Goal: Contribute content: Contribute content

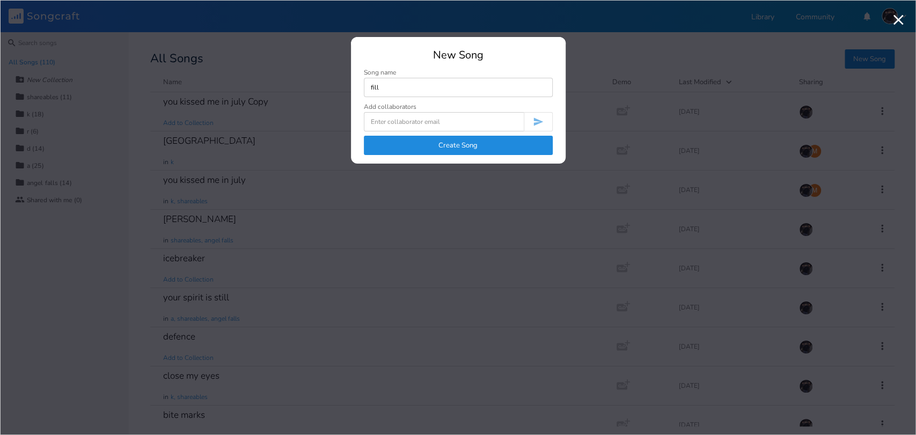
type input "fill"
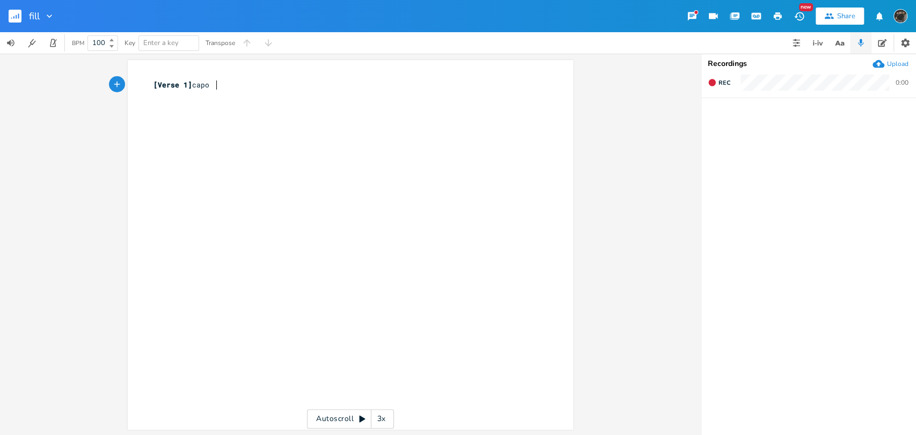
type textarea "capo 4"
type textarea "Cmaj7"
type textarea "you're a stain marked on me"
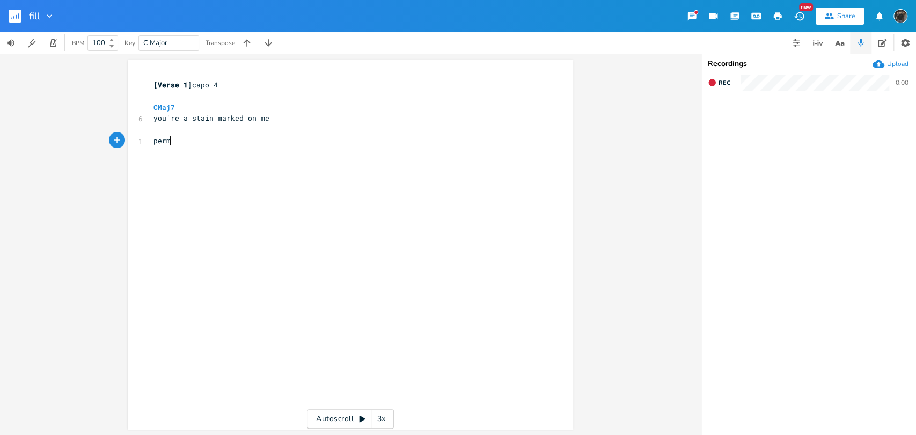
type textarea "permam"
type textarea "nent bruise after weeks"
type textarea "Am7"
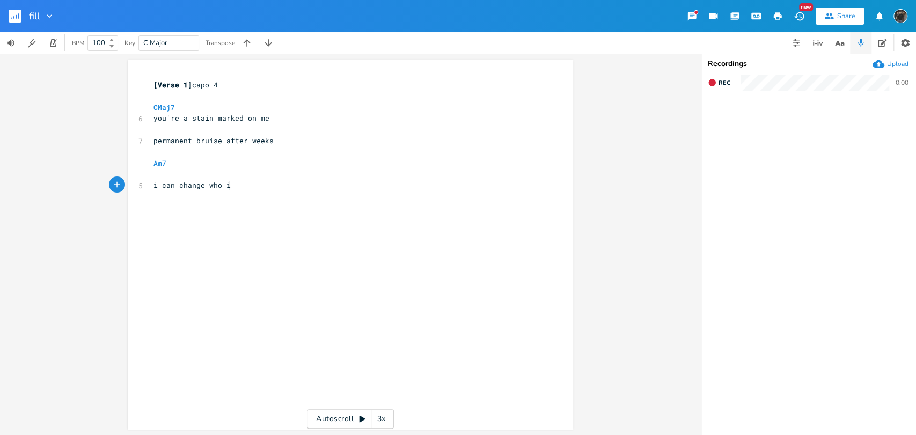
type textarea "i can change who i am"
type textarea "and what i believe"
click at [728, 79] on span "Rec" at bounding box center [725, 83] width 12 height 8
click at [730, 91] on div "End 0:30" at bounding box center [809, 86] width 215 height 24
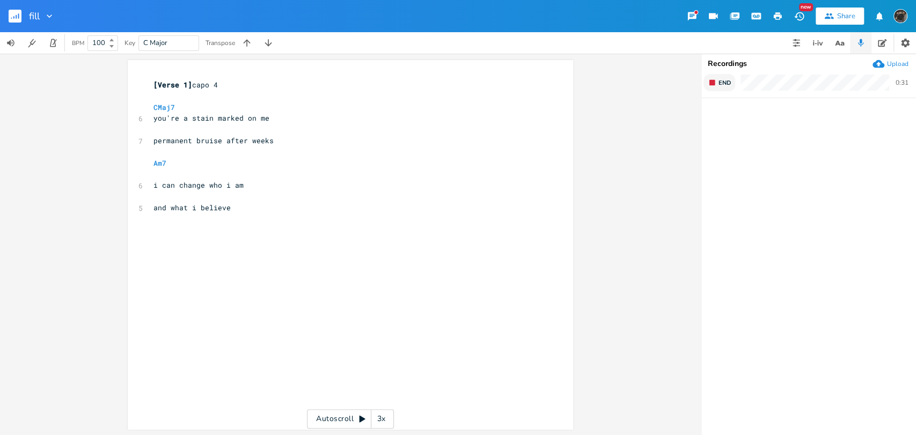
click at [723, 85] on span "End" at bounding box center [725, 83] width 12 height 8
click at [238, 237] on div "xxxxxxxxxx [Verse 1] capo 4 ​ CMaj7 6 you're a stain marked on me ​ 7 permanent…" at bounding box center [358, 255] width 414 height 356
type textarea "cmaj7"
type textarea "you fucked up months ago"
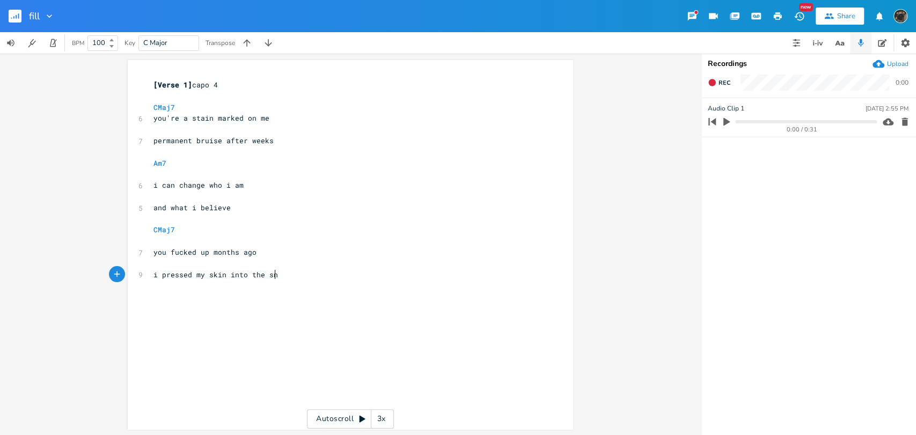
scroll to position [0, 99]
type textarea "i pressed my skin into the snow"
type textarea "Am7"
type textarea "you don't know that i'm still there"
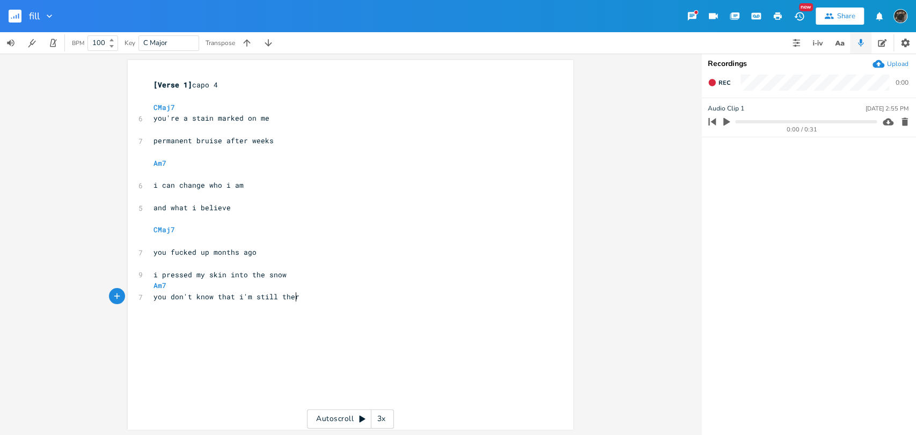
scroll to position [0, 107]
click at [174, 239] on pre "​" at bounding box center [345, 241] width 388 height 11
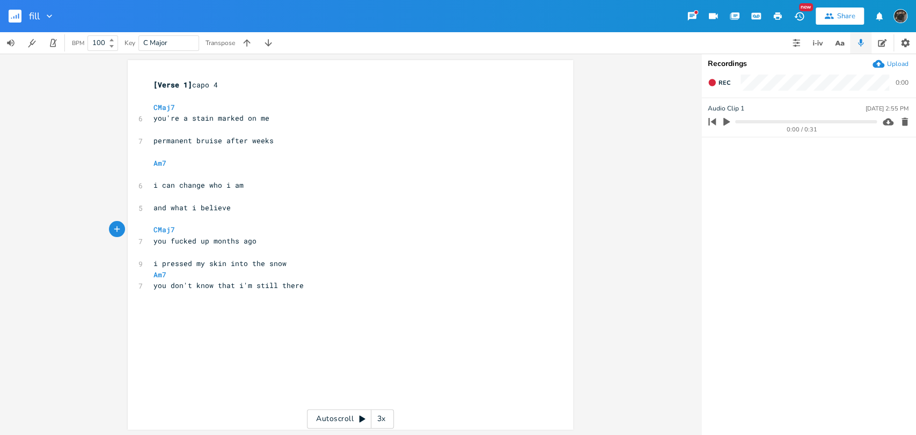
click at [163, 211] on span "and what i believe" at bounding box center [192, 208] width 77 height 10
click at [167, 220] on pre "​" at bounding box center [345, 219] width 388 height 11
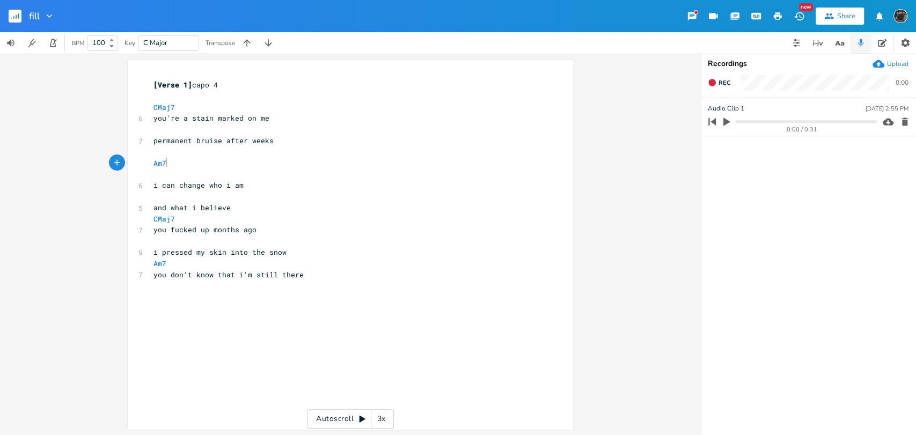
click at [191, 169] on pre "​" at bounding box center [345, 174] width 388 height 11
click at [191, 174] on pre "​" at bounding box center [345, 174] width 388 height 11
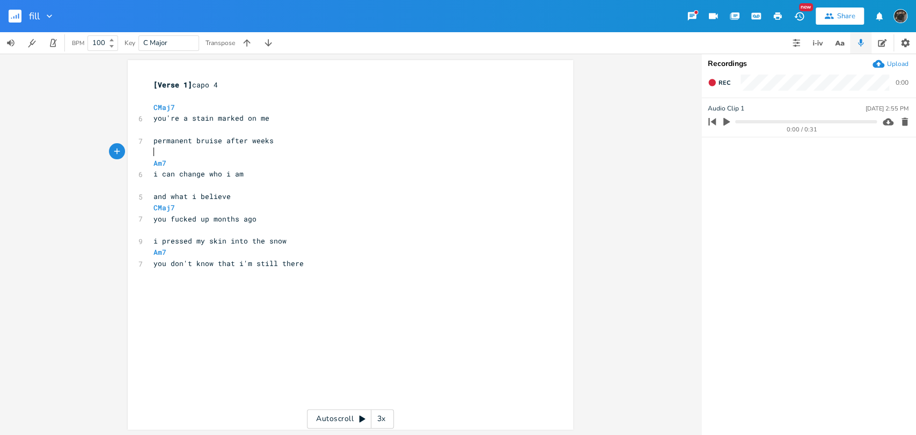
click at [188, 151] on pre "​" at bounding box center [345, 152] width 388 height 11
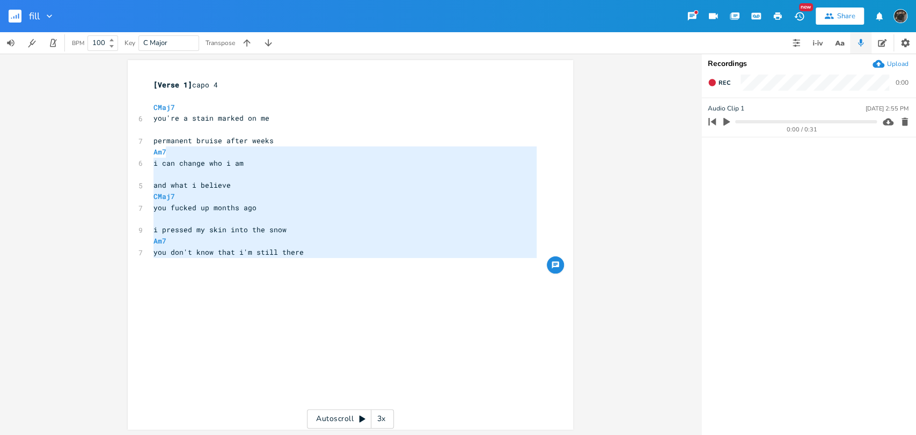
type textarea "i can change who i am and what i believe CMaj7 you fucked up months ago i press…"
drag, startPoint x: 188, startPoint y: 151, endPoint x: 211, endPoint y: 258, distance: 108.7
click at [211, 258] on div "[Verse 1] capo 4 ​ CMaj7 6 you're a stain marked on me ​ 7 permanent bruise aft…" at bounding box center [345, 179] width 388 height 201
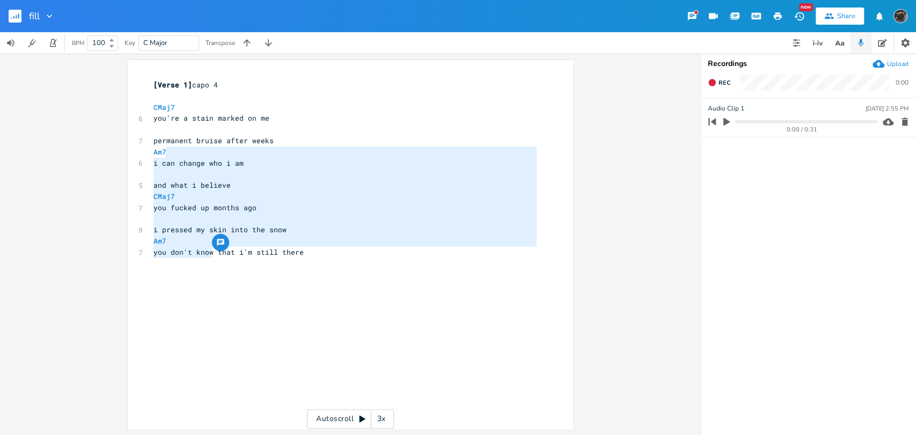
click at [211, 258] on pre "​" at bounding box center [345, 263] width 388 height 11
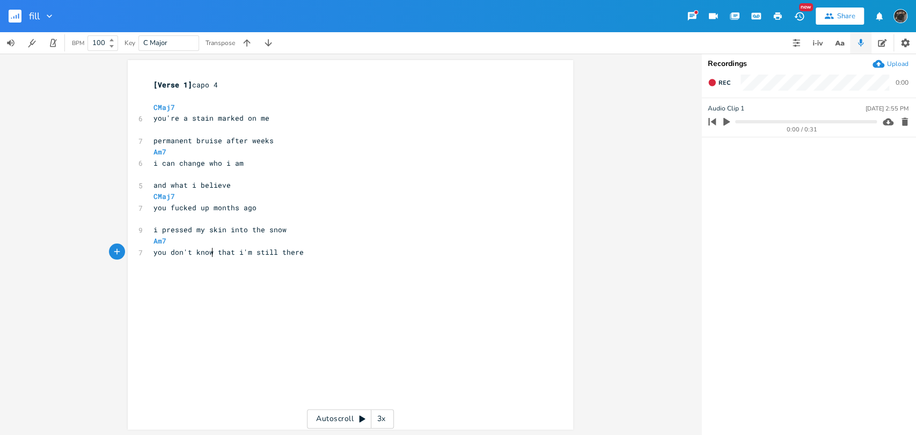
click at [183, 282] on div "x [Verse 1] capo 4 ​ CMaj7 6 you're a stain marked on me ​ 7 permanent bruise a…" at bounding box center [345, 179] width 388 height 205
type textarea "ankles deep, surrounding me"
type textarea "[Chorus]"
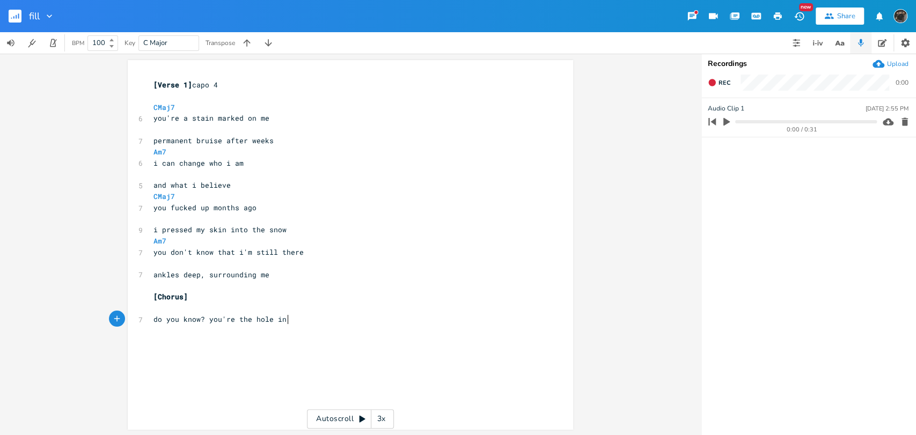
type textarea "do you know? you're the hole in me"
click at [265, 303] on pre "​" at bounding box center [345, 308] width 388 height 11
click at [256, 311] on pre "​" at bounding box center [345, 308] width 388 height 11
type textarea "G"
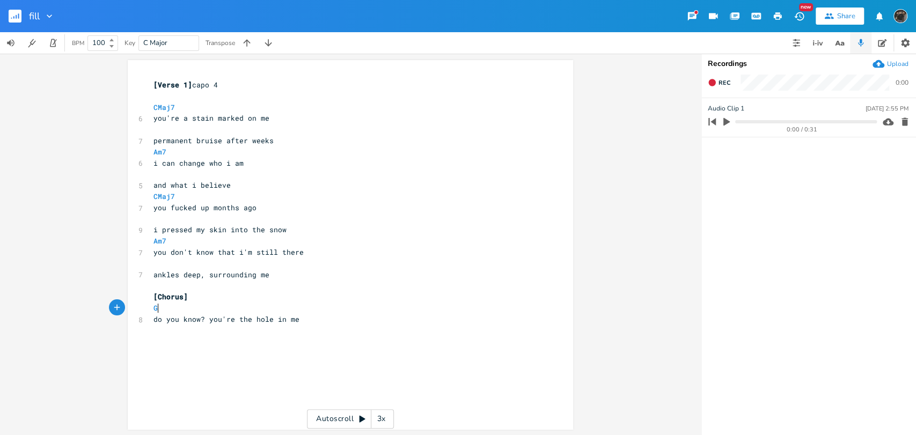
scroll to position [0, 5]
type textarea "Em"
click at [346, 332] on div "x [Verse 1] capo 4 ​ CMaj7 6 you're a stain marked on me ​ 7 permanent bruise a…" at bounding box center [358, 255] width 414 height 356
click at [716, 87] on button "Rec" at bounding box center [719, 82] width 31 height 17
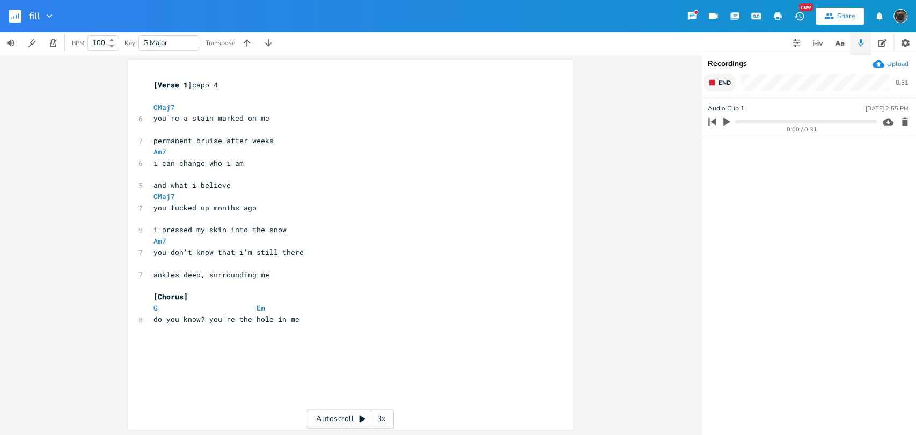
click at [716, 87] on button "End" at bounding box center [720, 82] width 32 height 17
click at [199, 360] on div "x [Verse 1] capo 4 ​ CMaj7 6 you're a stain marked on me ​ 7 permanent bruise a…" at bounding box center [358, 255] width 414 height 356
type textarea "G"
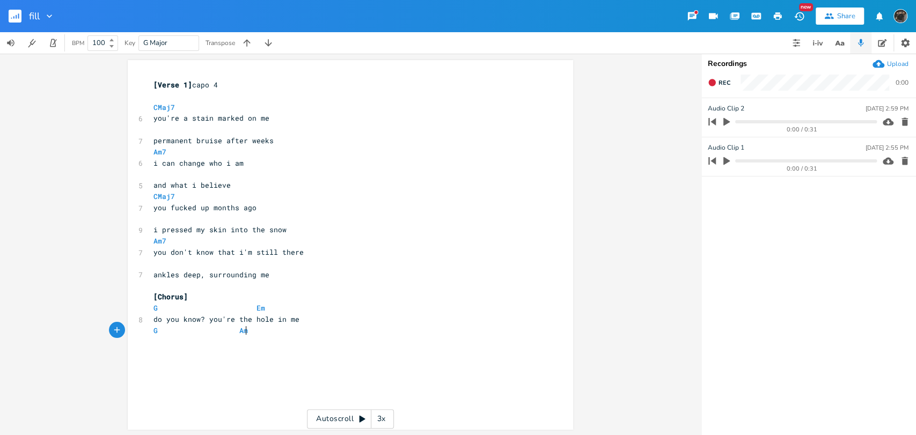
type textarea "Am7"
click at [188, 335] on span at bounding box center [196, 330] width 17 height 11
click at [189, 349] on div "x [Verse 1] capo 4 ​ CMaj7 6 you're a stain marked on me ​ 7 permanent bruise a…" at bounding box center [358, 255] width 414 height 356
type textarea "you're the hole in me"
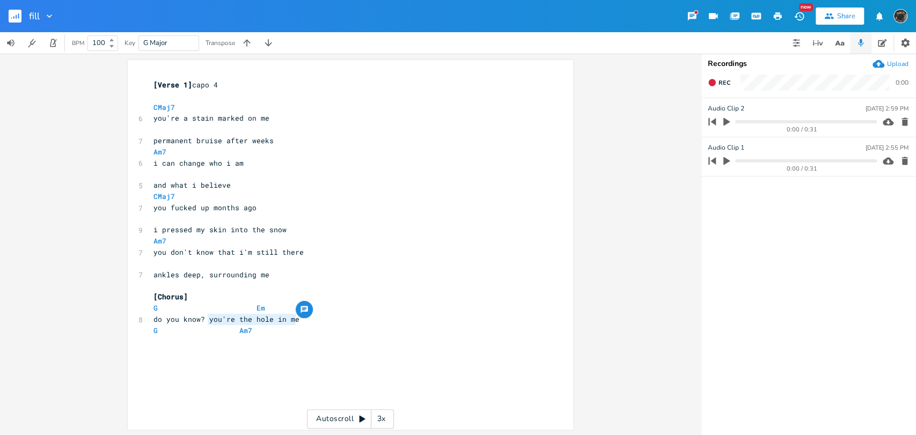
drag, startPoint x: 295, startPoint y: 318, endPoint x: 205, endPoint y: 314, distance: 90.3
click at [205, 314] on pre "do you know? you're the hole in me" at bounding box center [345, 319] width 388 height 11
type textarea "y"
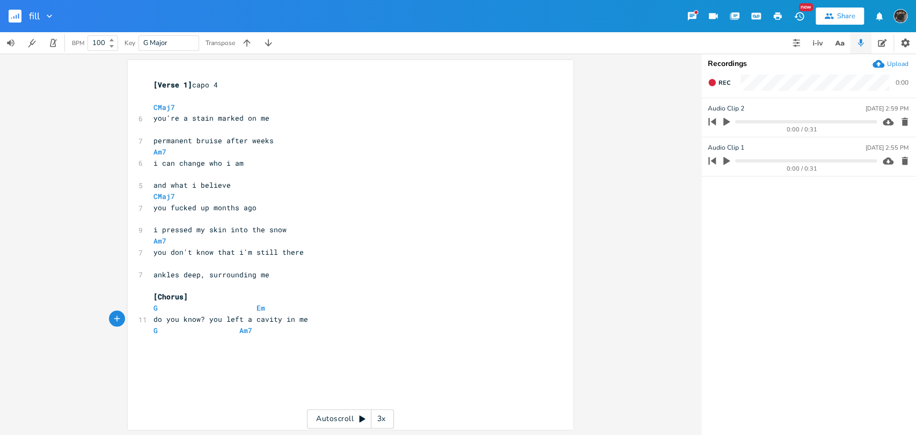
type textarea "ou left a cavity in me"
click at [282, 365] on div "x [Verse 1] capo 4 ​ CMaj7 6 you're a stain marked on me ​ 7 permanent bruise a…" at bounding box center [358, 255] width 414 height 356
type textarea "i've tried but i can't fill the"
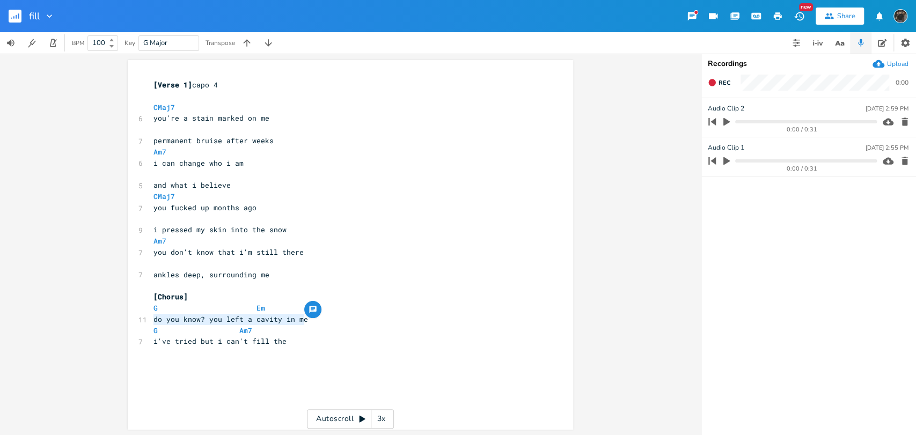
drag, startPoint x: 314, startPoint y: 323, endPoint x: 135, endPoint y: 319, distance: 179.3
click at [151, 319] on div "11 do you know? you left a cavity in me" at bounding box center [345, 319] width 388 height 11
type textarea "am"
type textarea "nd i've tried to leave"
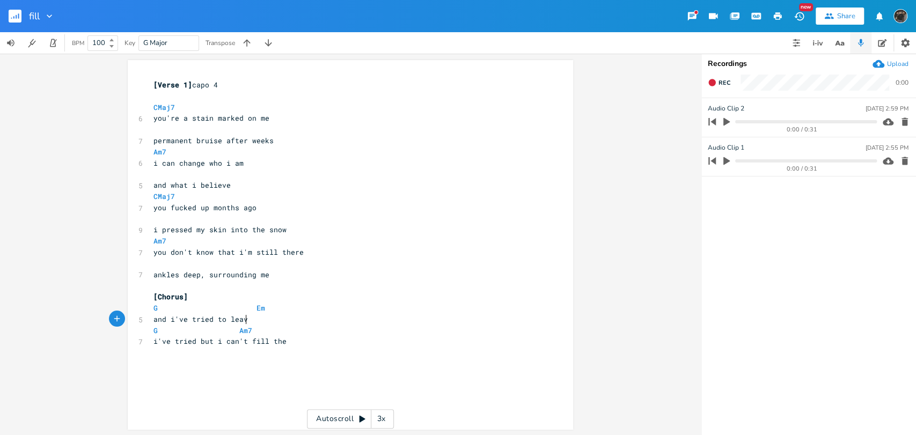
scroll to position [0, 64]
type textarea "can't fill the"
drag, startPoint x: 287, startPoint y: 340, endPoint x: 138, endPoint y: 345, distance: 148.8
click at [151, 345] on div "7 i've tried but i can't fill the" at bounding box center [345, 341] width 388 height 11
type textarea "but i can't raise my knees"
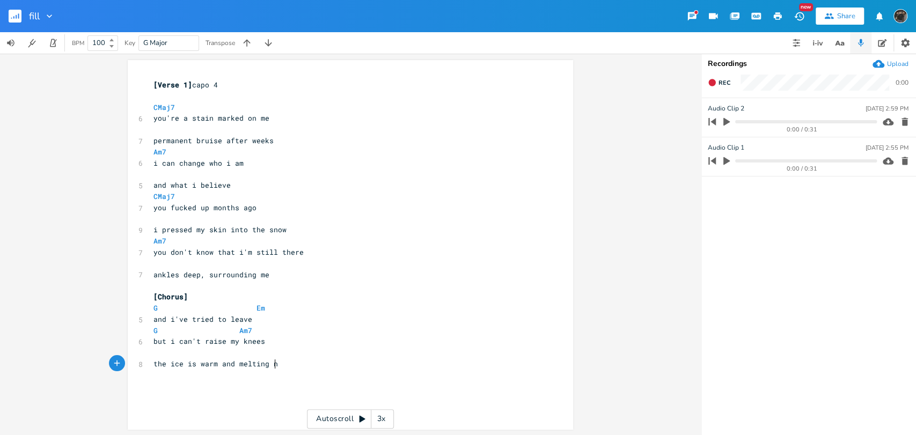
scroll to position [0, 103]
type textarea "the ice is warm and melting now"
